Goal: Transaction & Acquisition: Obtain resource

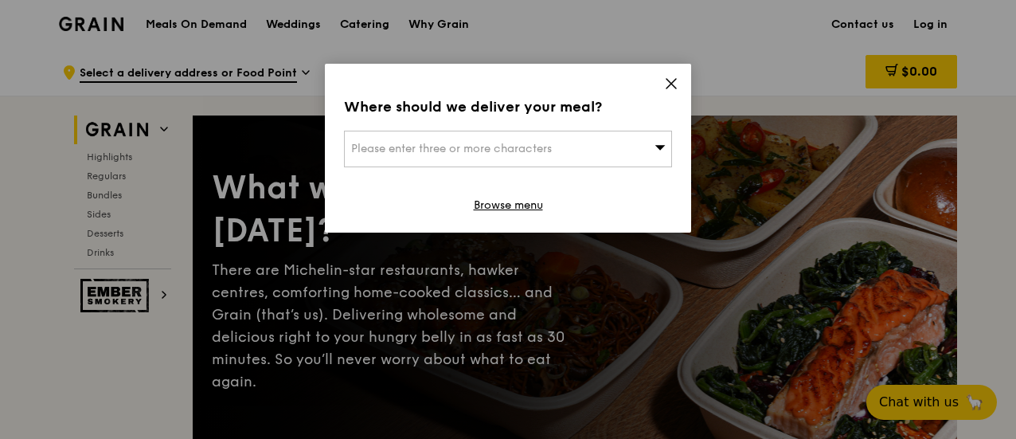
click at [675, 82] on icon at bounding box center [671, 83] width 14 height 14
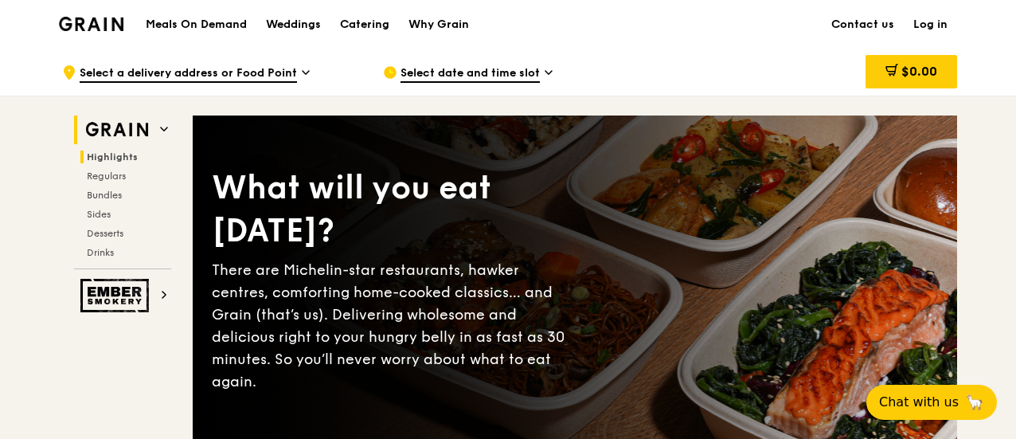
click at [101, 155] on span "Highlights" at bounding box center [112, 156] width 51 height 11
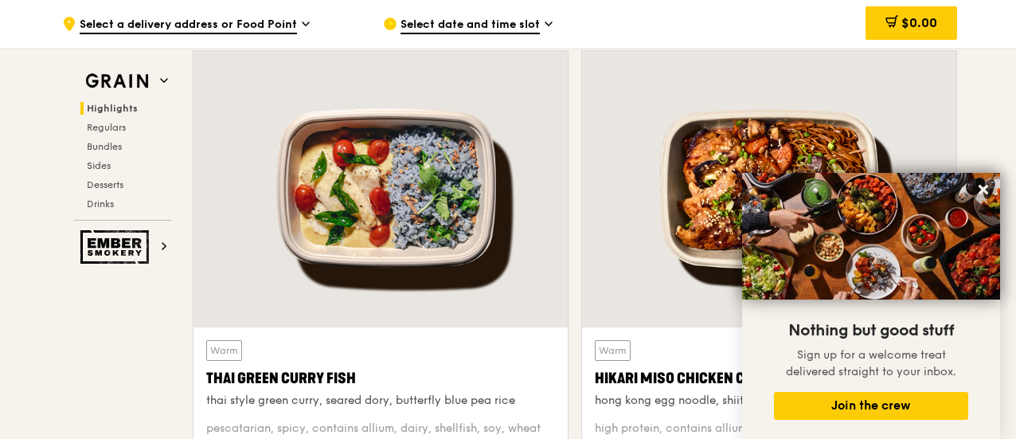
scroll to position [689, 0]
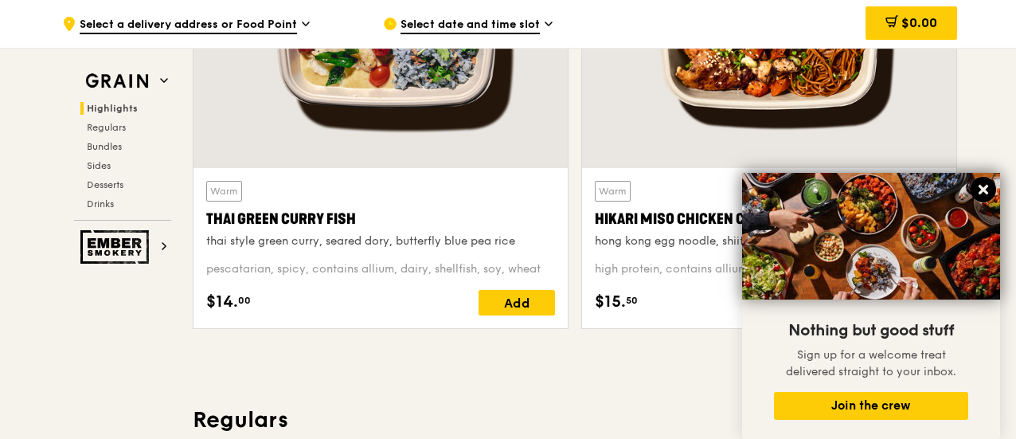
click at [979, 189] on icon at bounding box center [984, 190] width 10 height 10
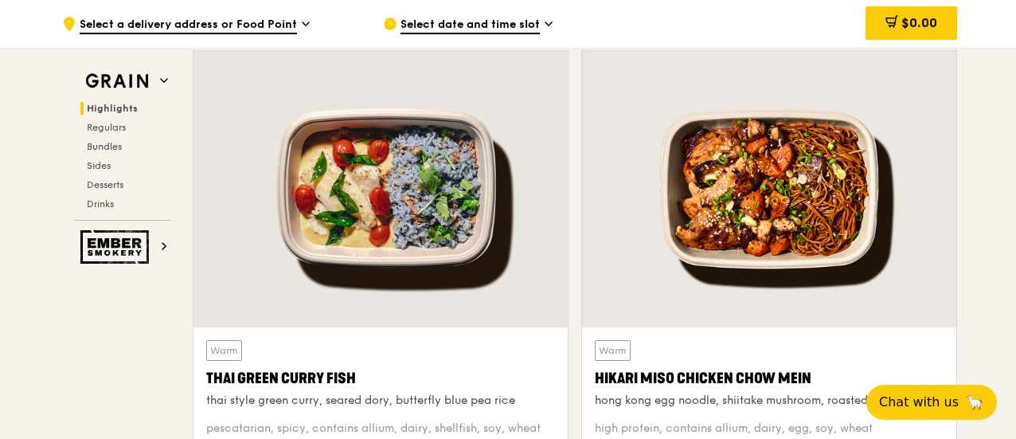
scroll to position [609, 0]
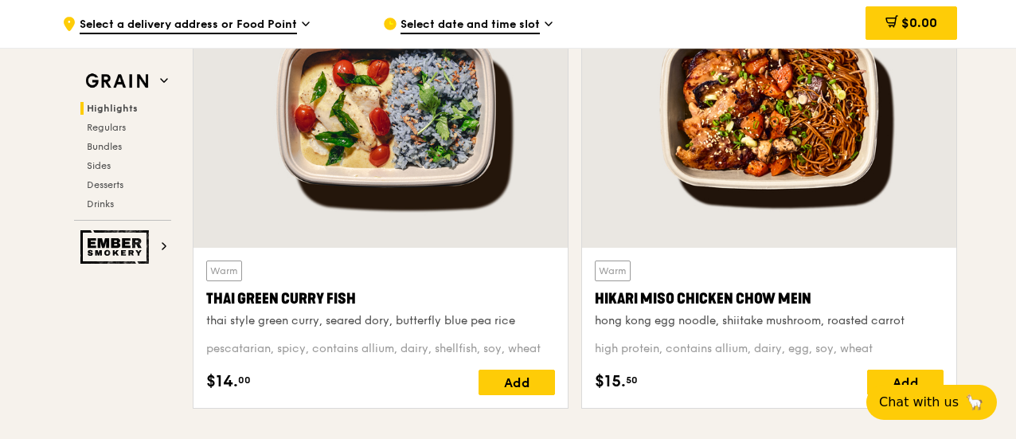
click at [530, 208] on div at bounding box center [380, 109] width 374 height 276
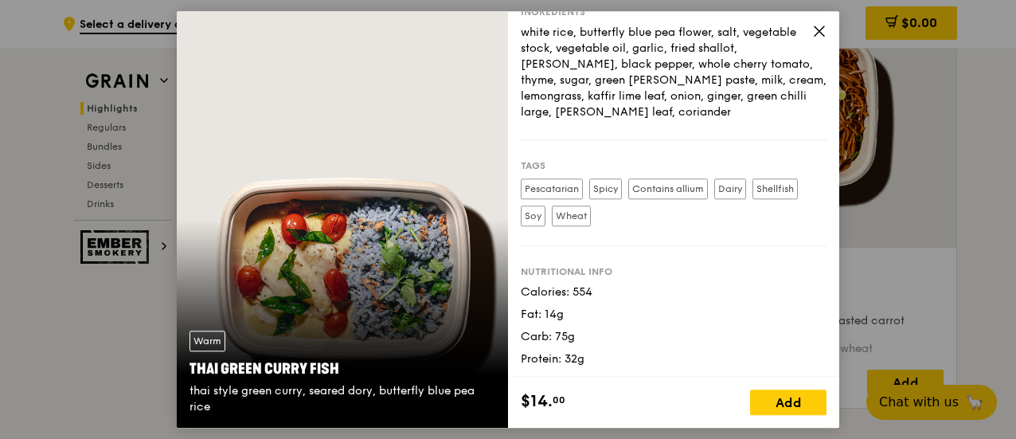
scroll to position [131, 0]
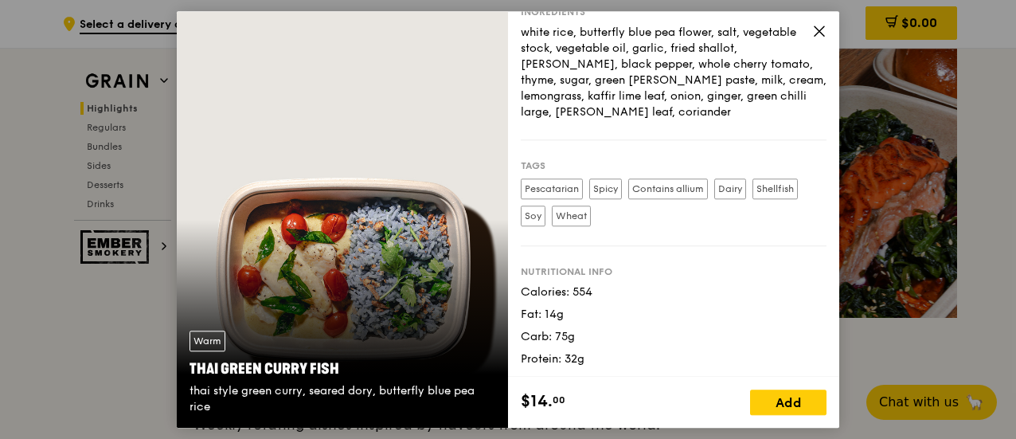
click at [817, 33] on icon at bounding box center [820, 31] width 10 height 10
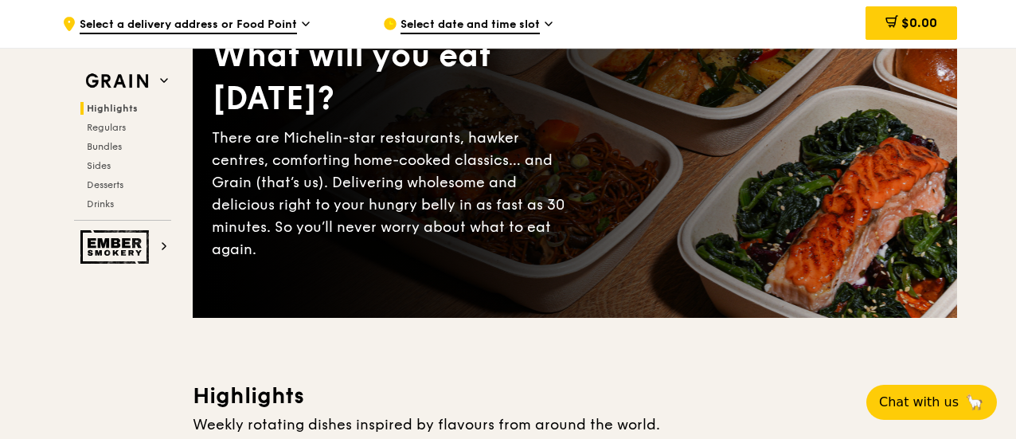
scroll to position [0, 0]
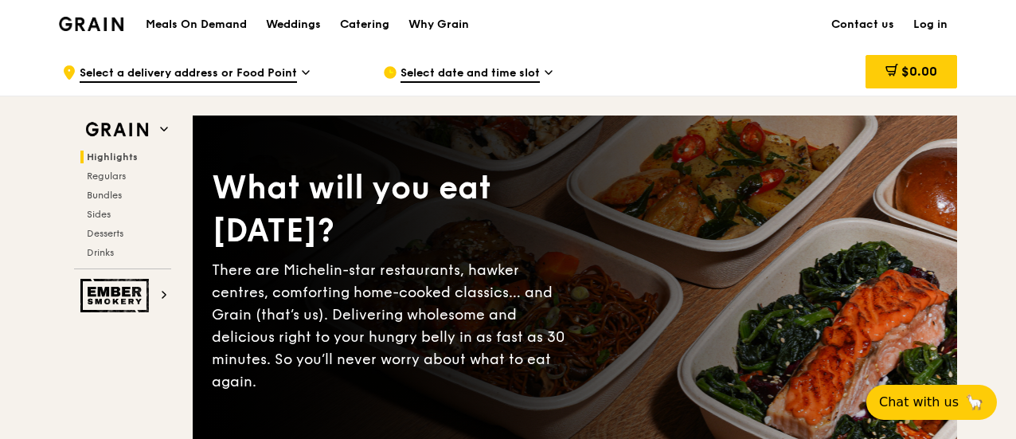
click at [464, 72] on span "Select date and time slot" at bounding box center [470, 74] width 139 height 18
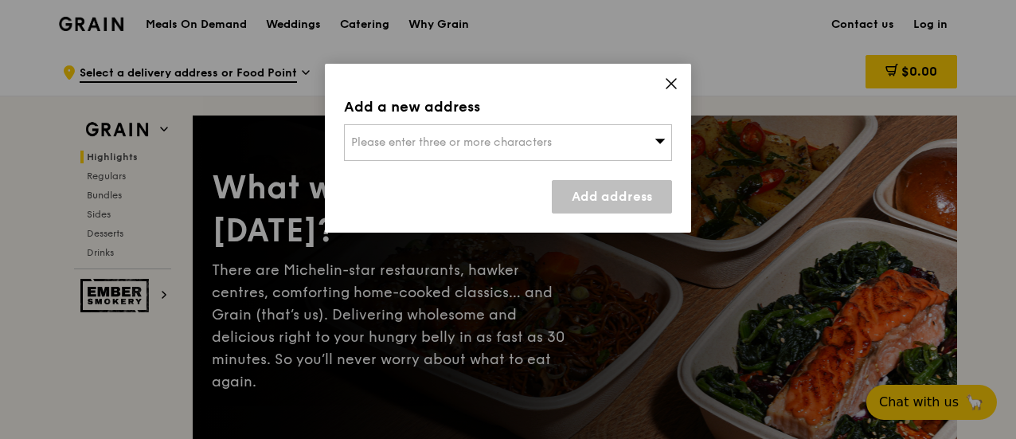
click at [670, 81] on icon at bounding box center [671, 84] width 10 height 10
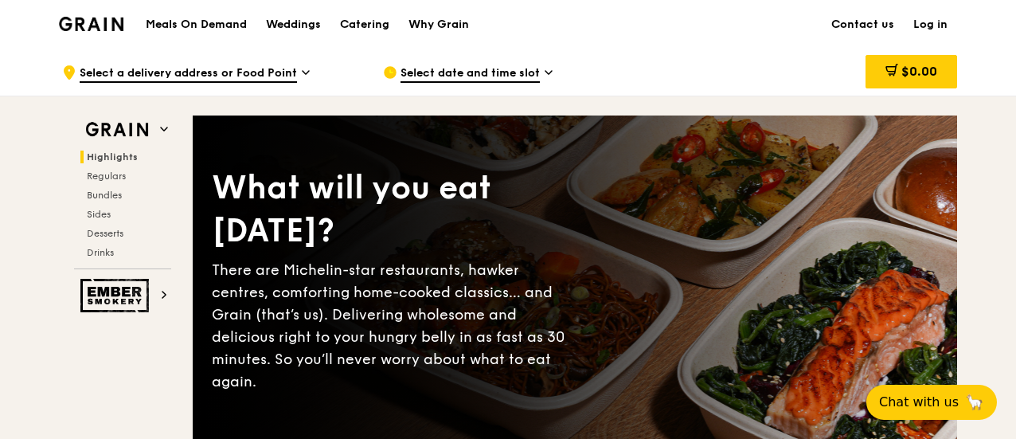
click at [200, 69] on span "Select a delivery address or Food Point" at bounding box center [188, 74] width 217 height 18
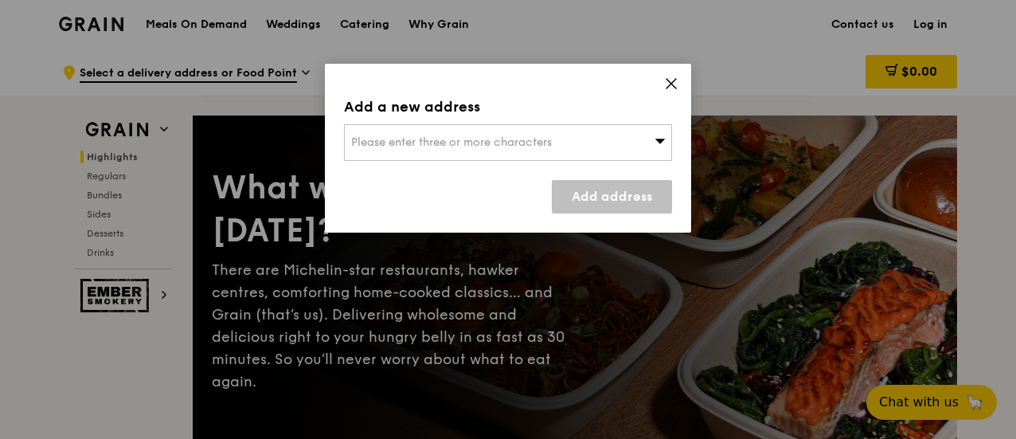
click at [670, 82] on icon at bounding box center [671, 84] width 10 height 10
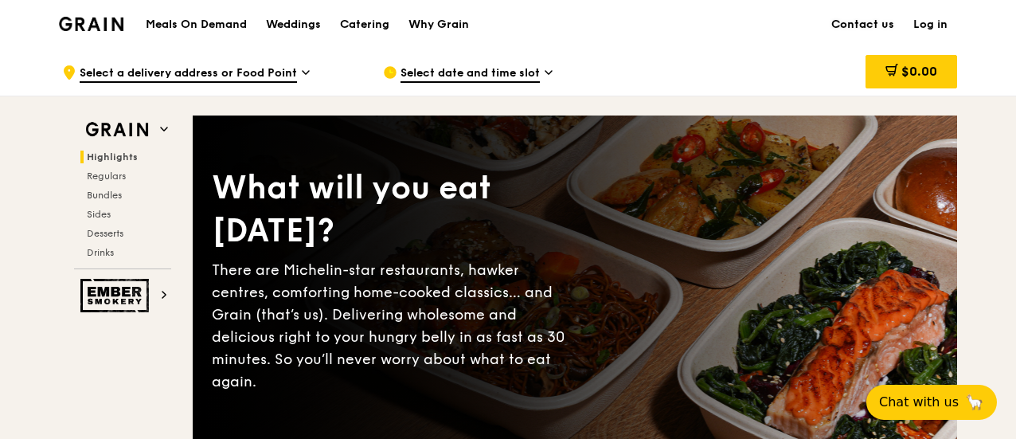
click at [852, 24] on link "Contact us" at bounding box center [863, 25] width 82 height 48
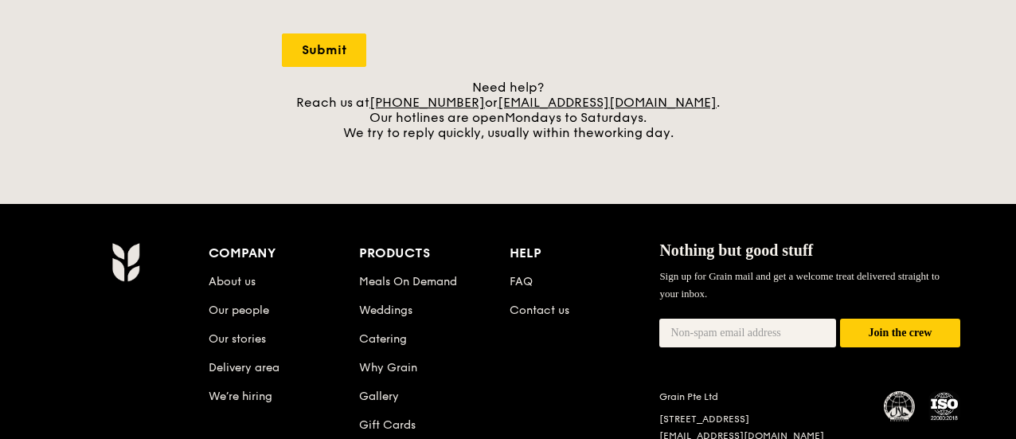
scroll to position [717, 0]
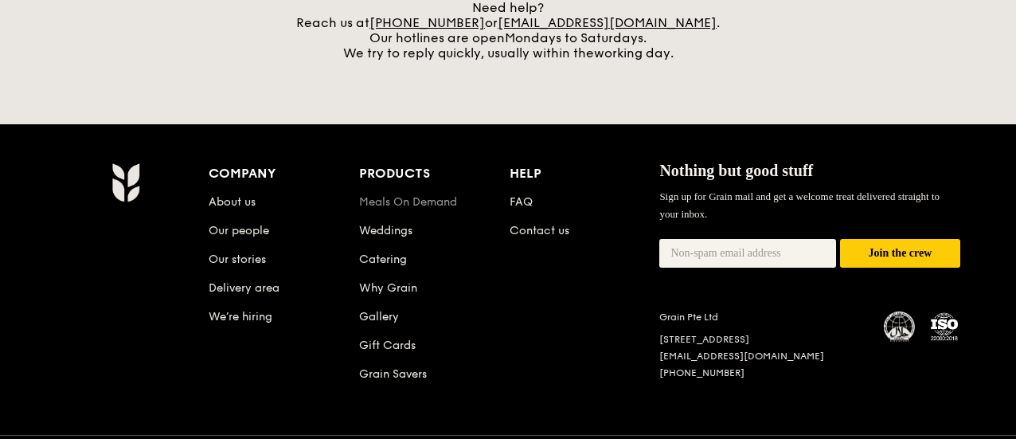
click at [398, 205] on link "Meals On Demand" at bounding box center [408, 202] width 98 height 14
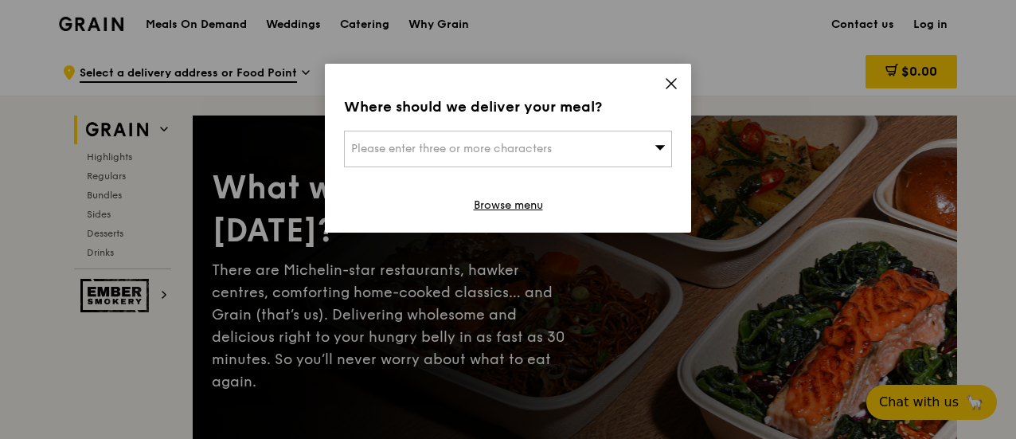
click at [670, 80] on icon at bounding box center [671, 83] width 14 height 14
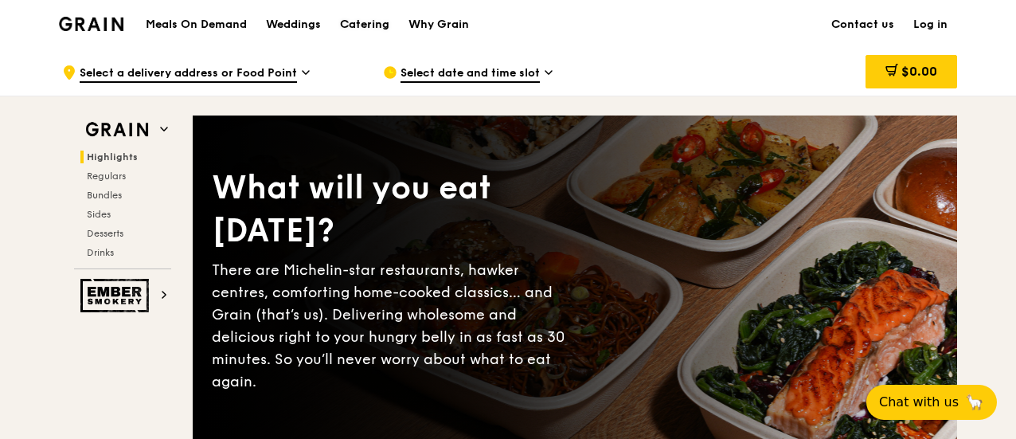
click at [376, 23] on div "Catering" at bounding box center [364, 25] width 49 height 48
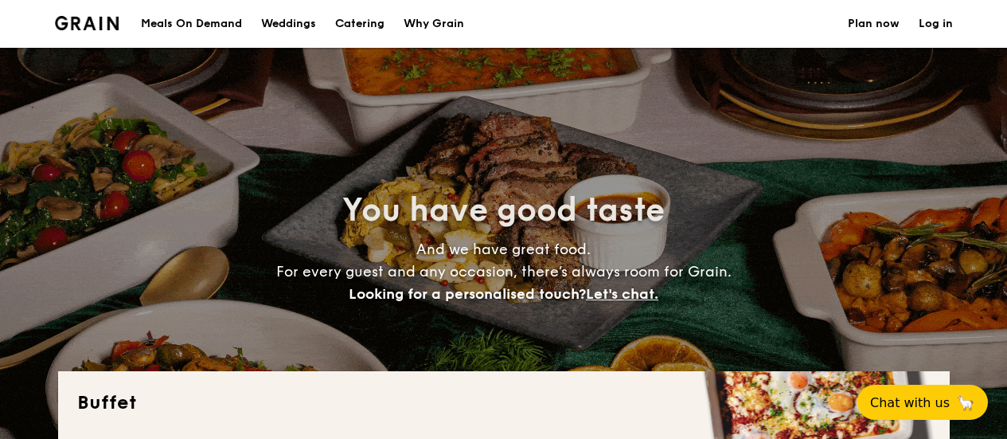
select select
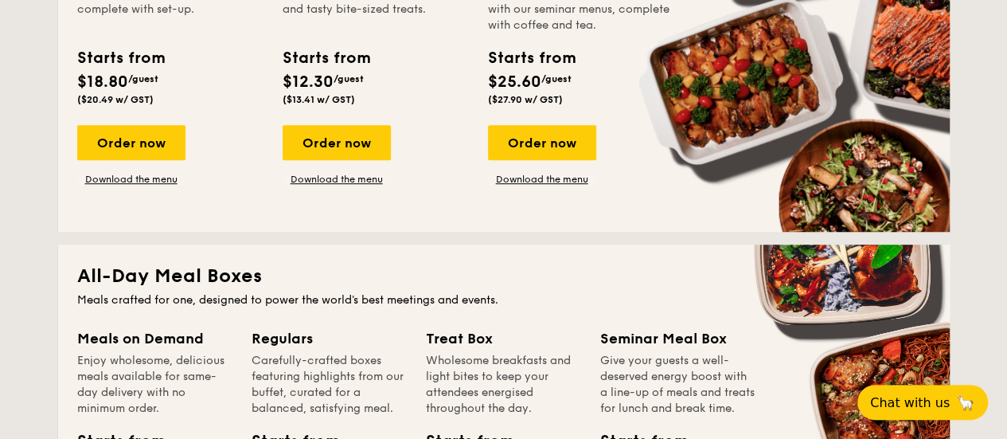
scroll to position [239, 0]
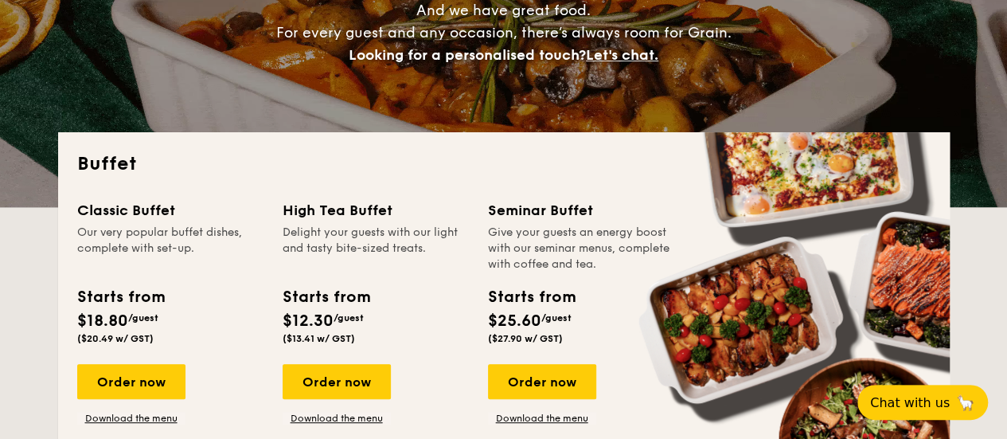
drag, startPoint x: 142, startPoint y: 417, endPoint x: 154, endPoint y: 410, distance: 14.6
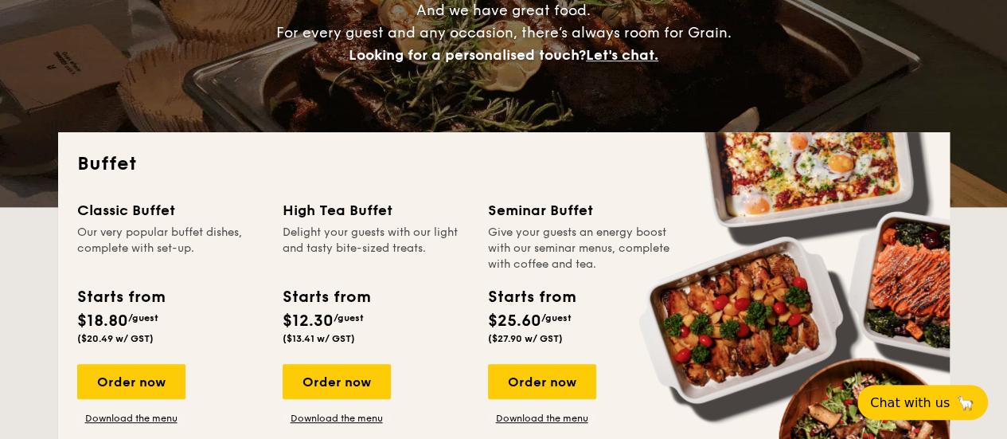
click at [142, 417] on link "Download the menu" at bounding box center [131, 418] width 108 height 13
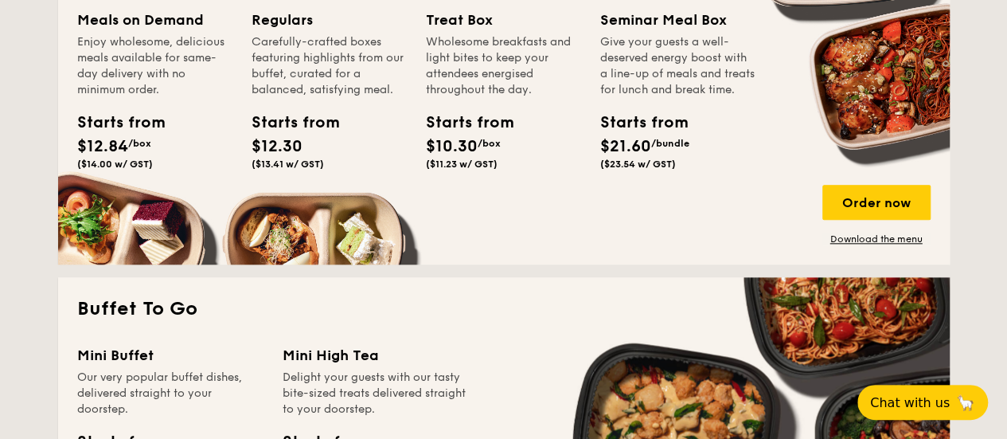
scroll to position [717, 0]
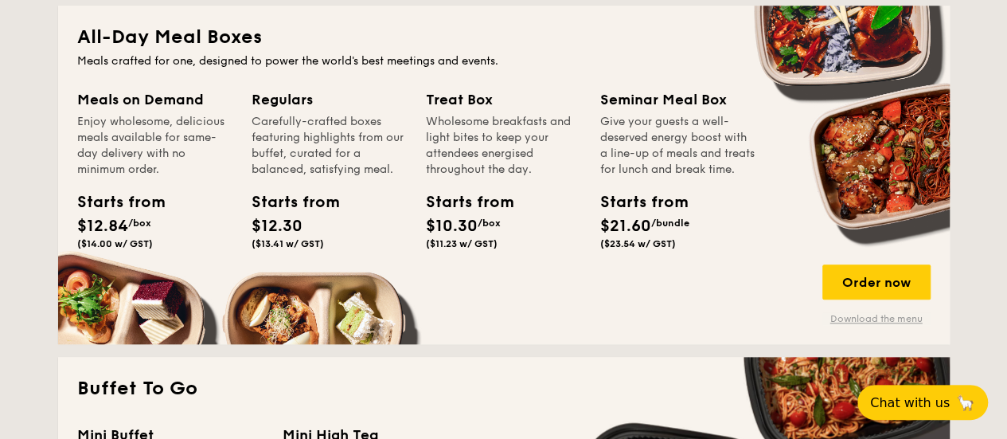
click at [852, 317] on link "Download the menu" at bounding box center [877, 318] width 108 height 13
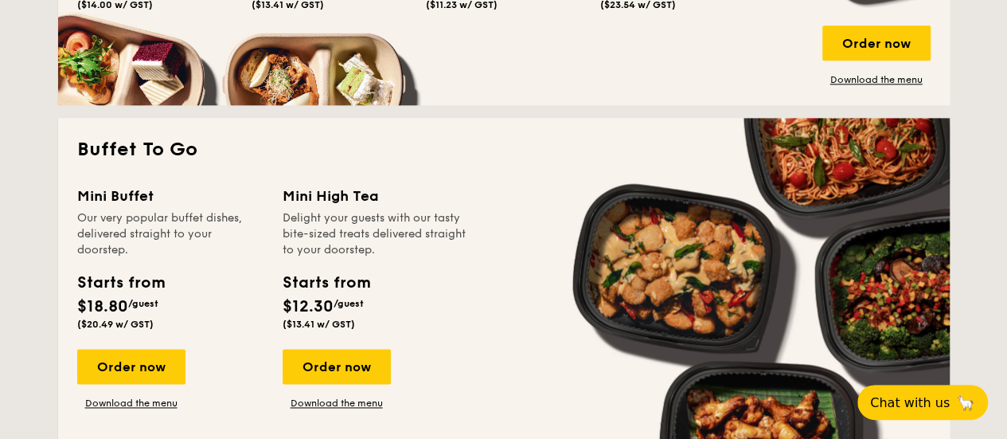
scroll to position [1035, 0]
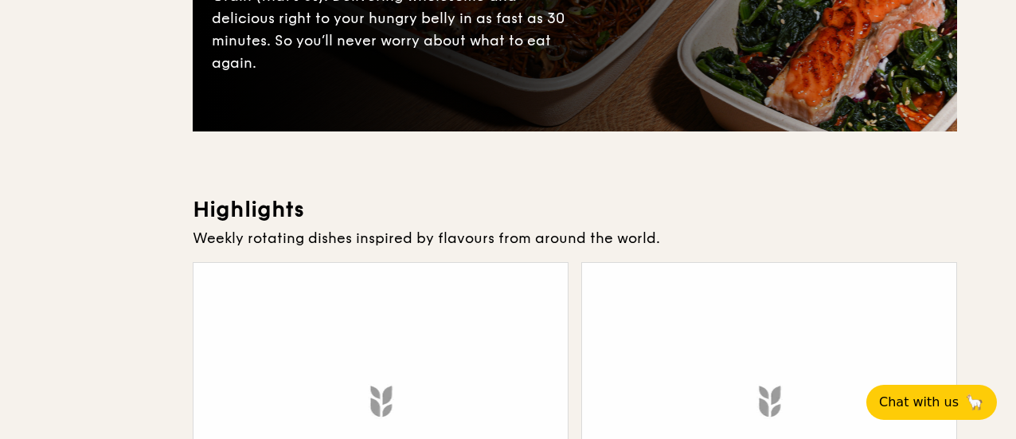
scroll to position [398, 0]
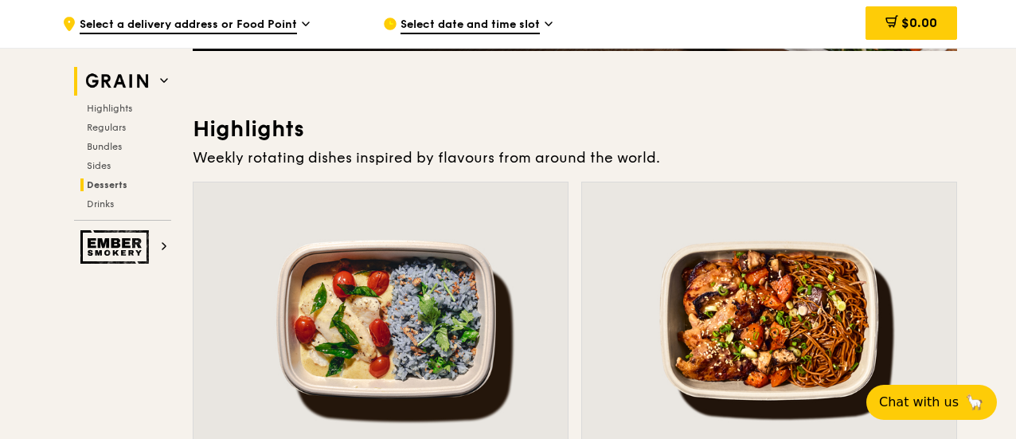
click at [99, 186] on span "Desserts" at bounding box center [107, 184] width 41 height 11
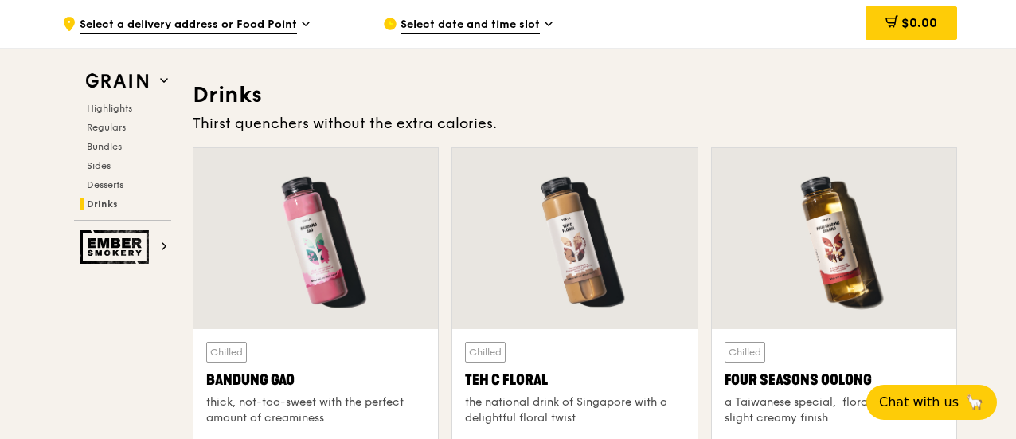
scroll to position [5949, 0]
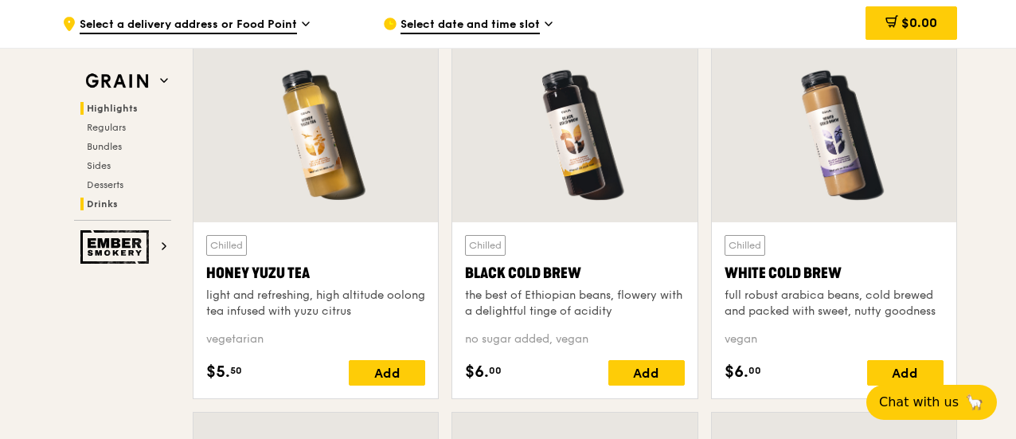
click at [114, 109] on span "Highlights" at bounding box center [112, 108] width 51 height 11
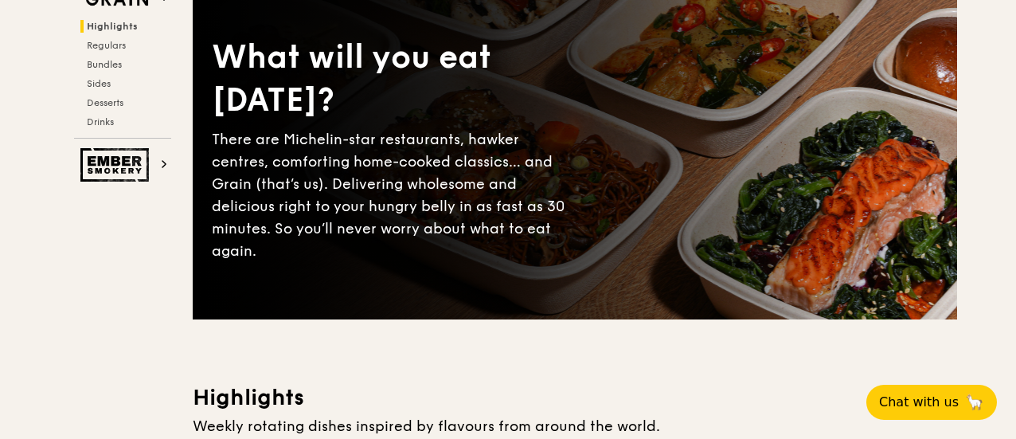
scroll to position [0, 0]
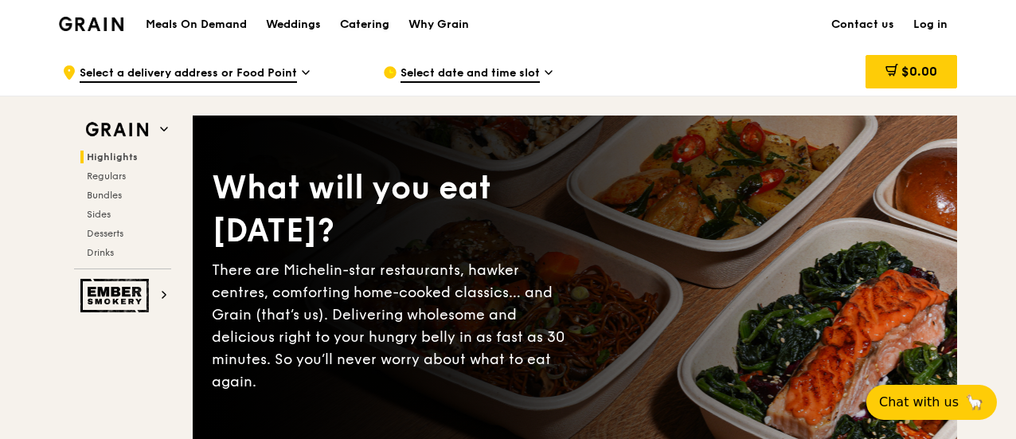
click at [364, 24] on div "Catering" at bounding box center [364, 25] width 49 height 48
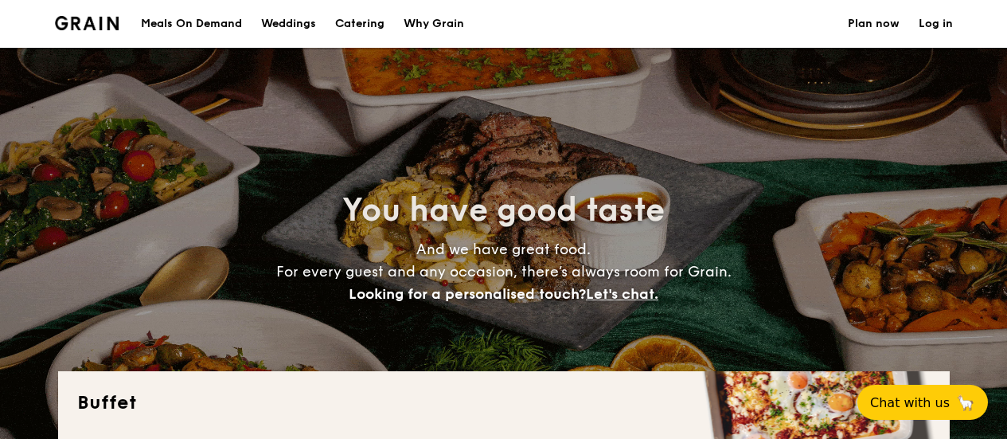
select select
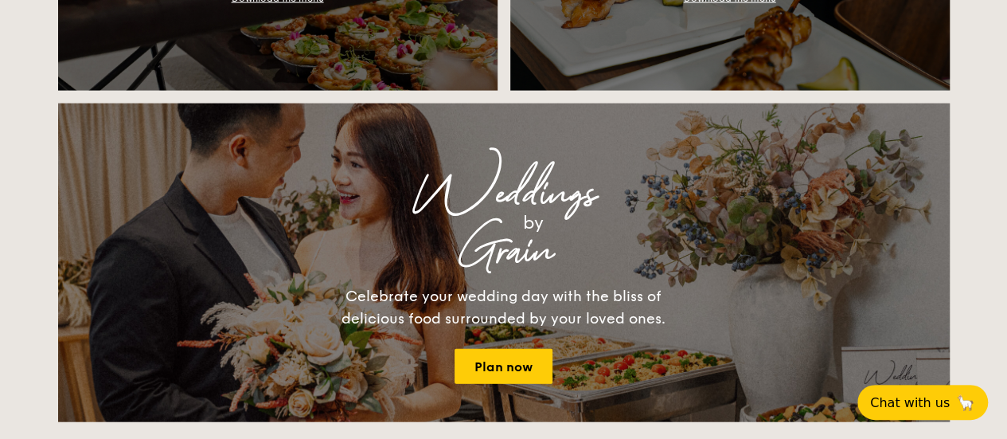
scroll to position [1592, 0]
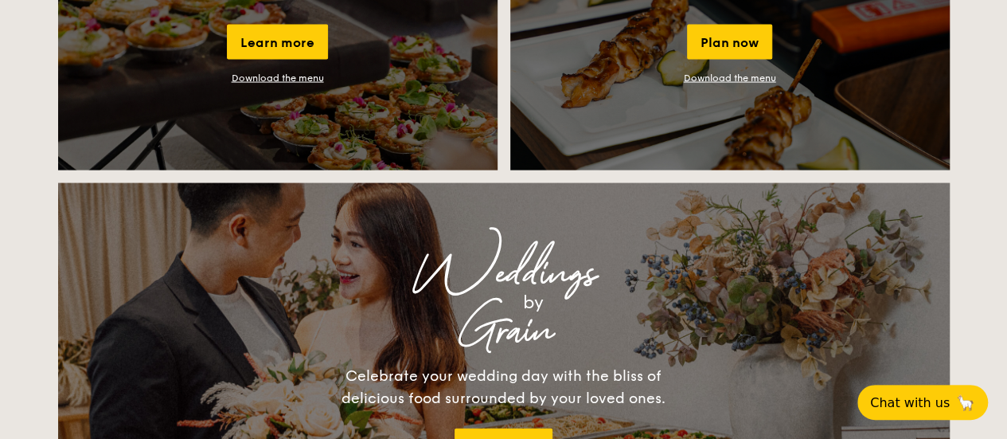
click at [733, 80] on link "Download the menu" at bounding box center [730, 77] width 92 height 11
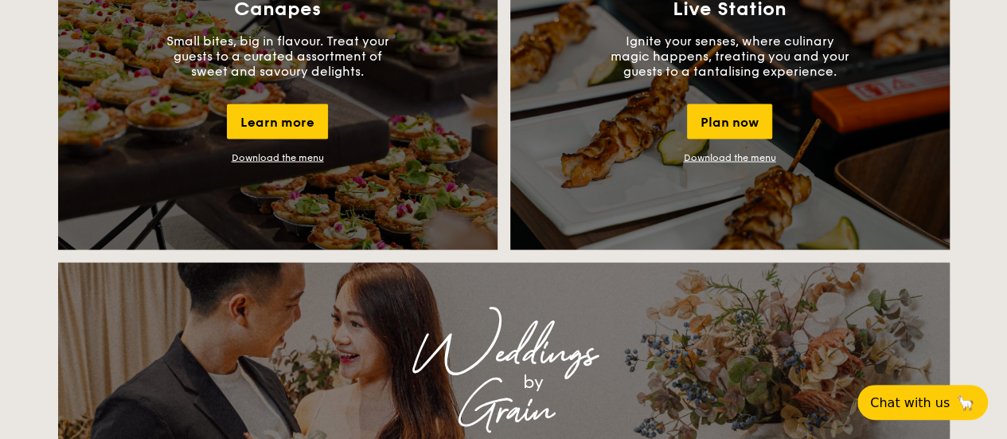
scroll to position [1433, 0]
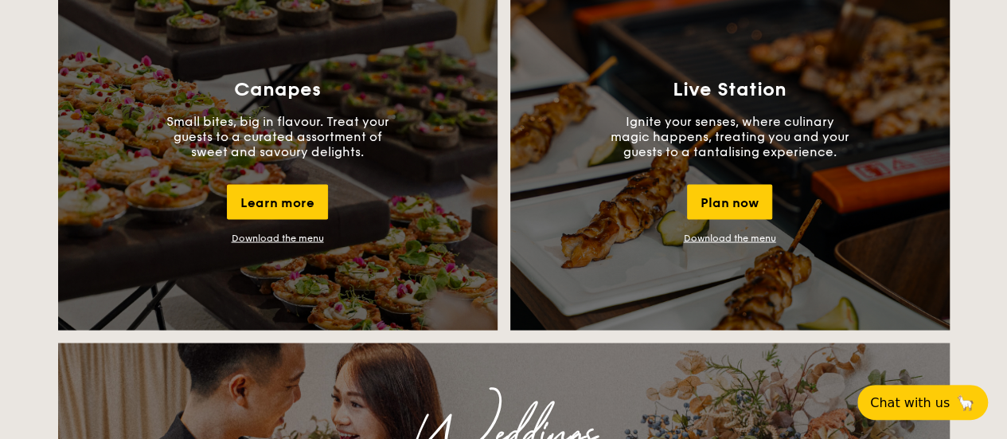
click at [301, 240] on link "Download the menu" at bounding box center [278, 237] width 92 height 11
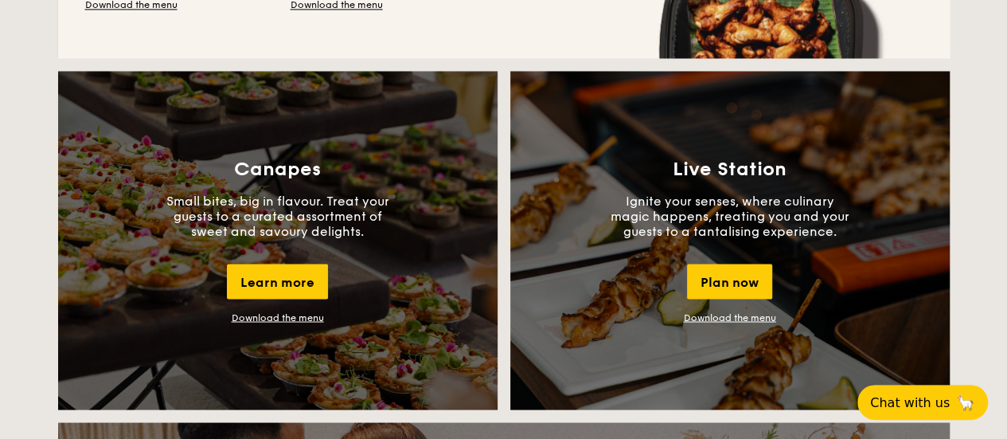
scroll to position [796, 0]
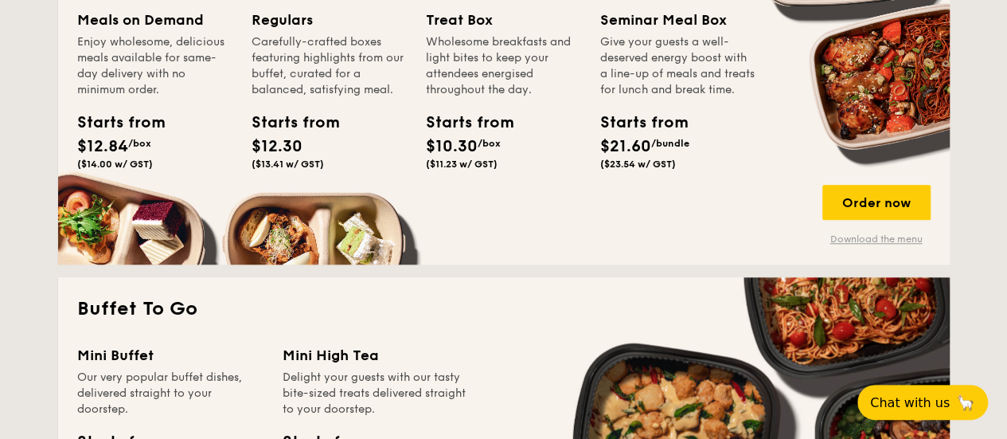
click at [877, 241] on link "Download the menu" at bounding box center [877, 239] width 108 height 13
